Goal: Navigation & Orientation: Find specific page/section

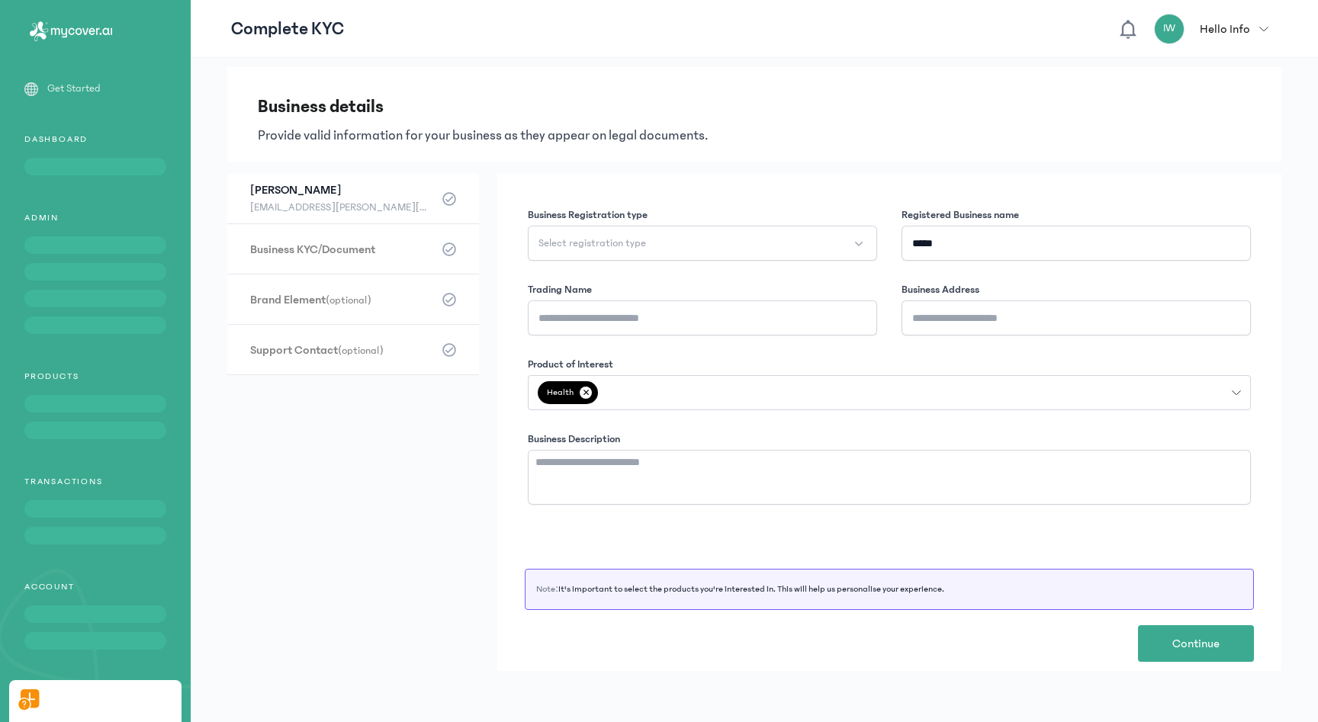
scroll to position [92, 0]
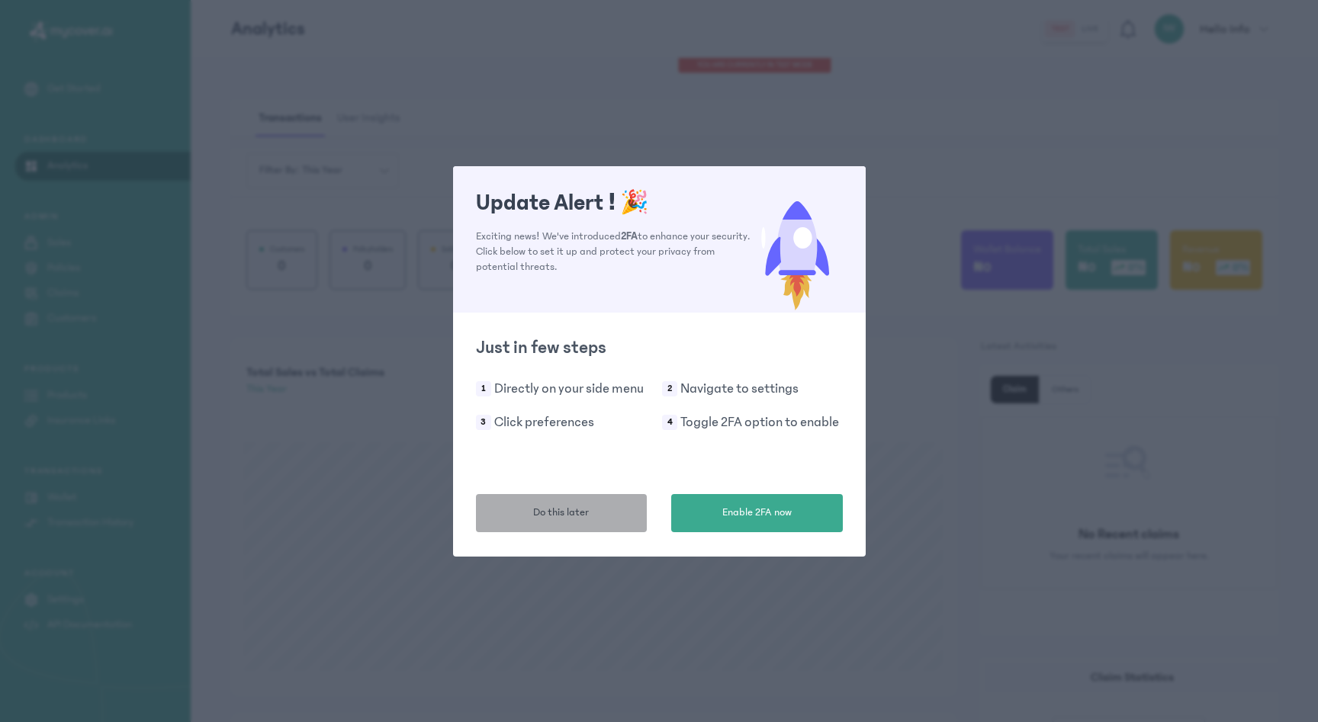
click at [590, 517] on button "Do this later" at bounding box center [562, 513] width 172 height 38
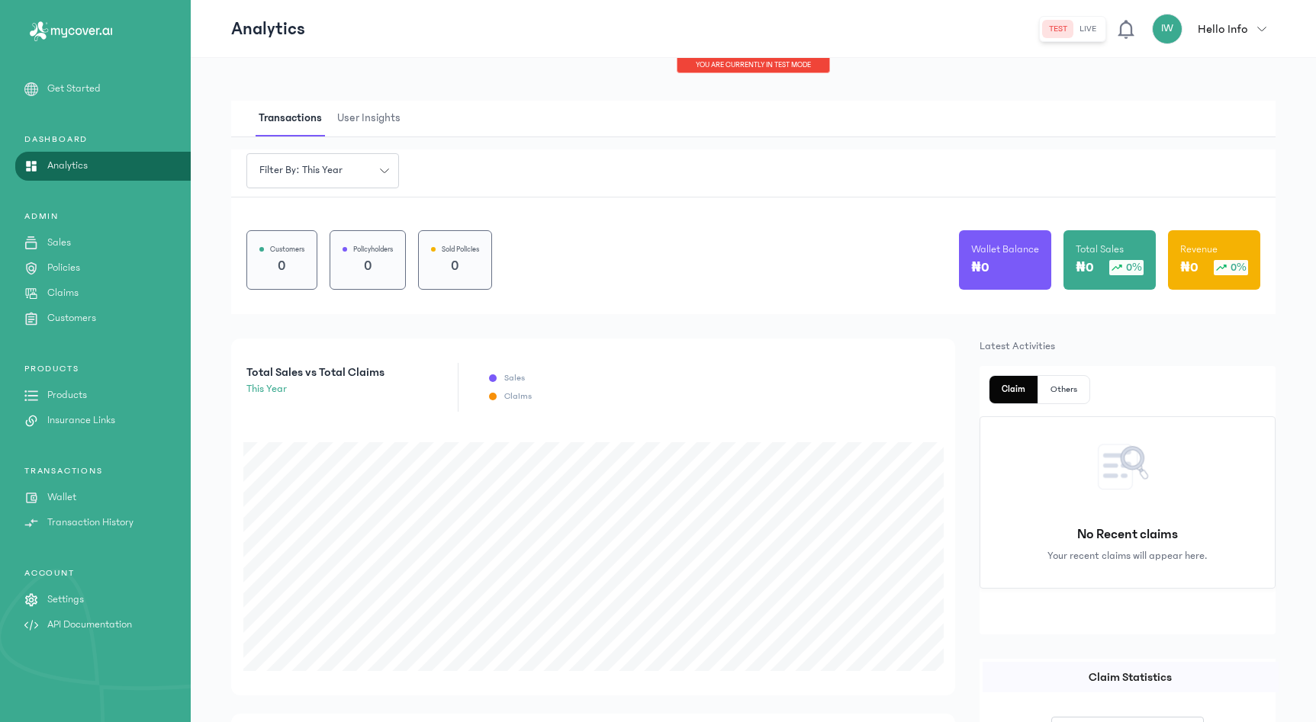
click at [61, 600] on p "Settings" at bounding box center [65, 600] width 37 height 16
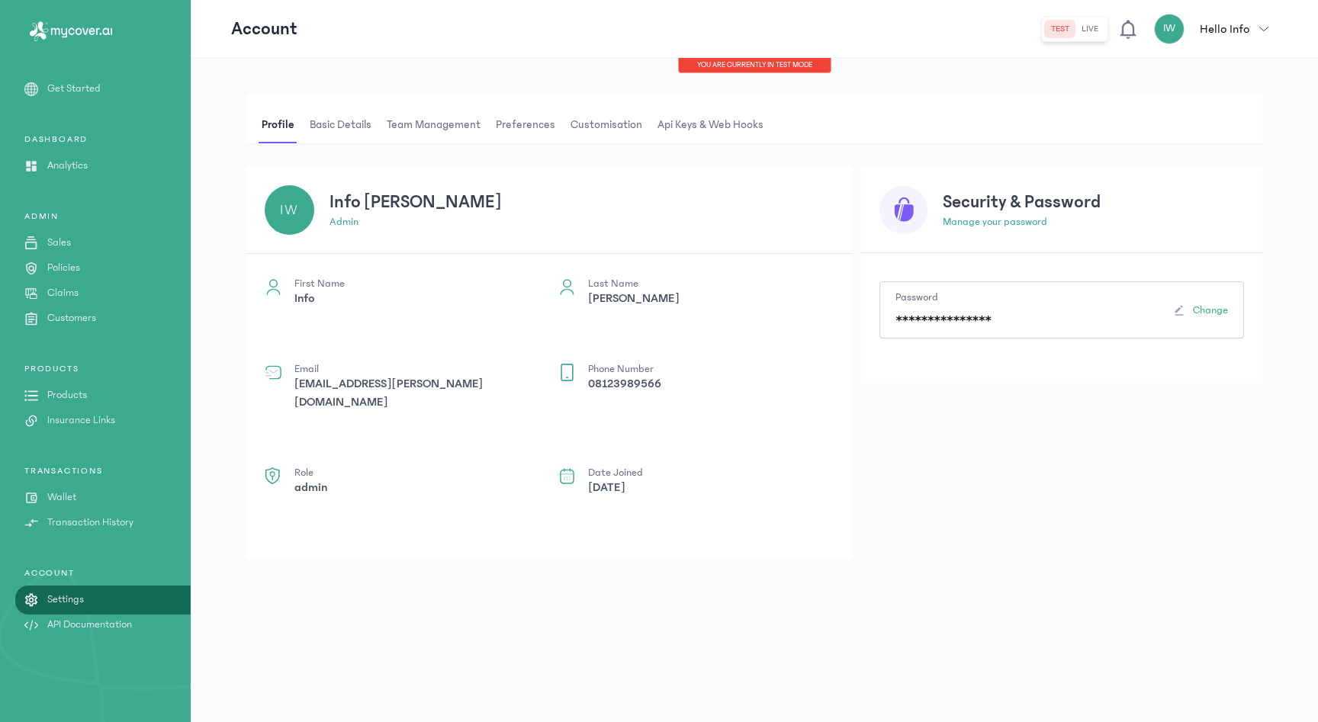
click at [78, 623] on p "API Documentation" at bounding box center [89, 625] width 85 height 16
